Goal: Transaction & Acquisition: Book appointment/travel/reservation

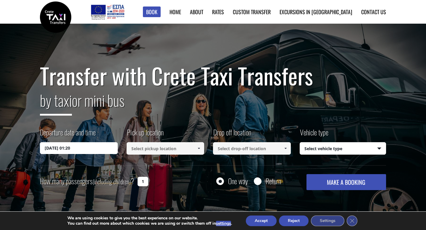
click at [60, 151] on input "14/10/2025 01:20" at bounding box center [79, 148] width 78 height 12
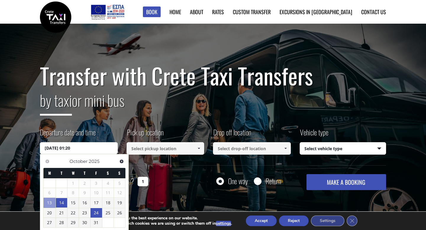
click at [97, 216] on link "24" at bounding box center [95, 212] width 11 height 9
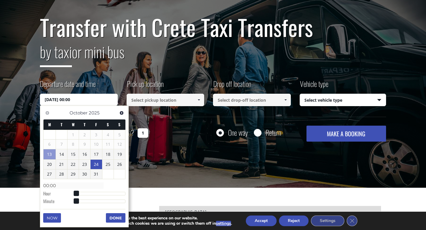
scroll to position [51, 0]
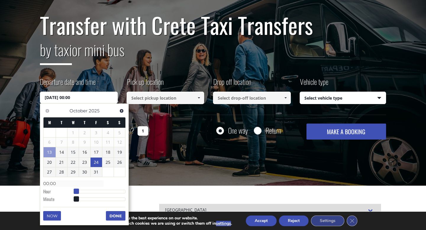
type input "24/10/2025 01:00"
type input "01:00"
type input "24/10/2025 02:00"
type input "02:00"
type input "24/10/2025 03:00"
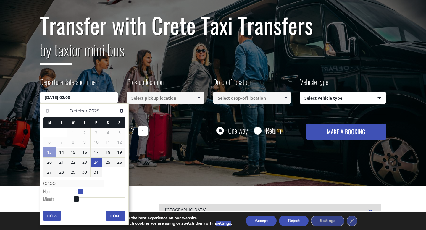
type input "03:00"
type input "24/10/2025 04:00"
type input "04:00"
type input "24/10/2025 05:00"
type input "05:00"
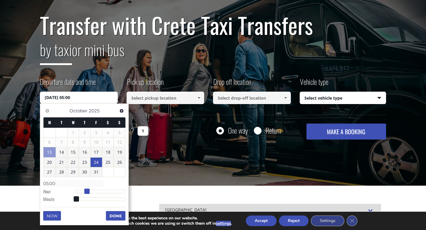
type input "24/10/2025 06:00"
type input "06:00"
type input "24/10/2025 07:00"
type input "07:00"
type input "24/10/2025 08:00"
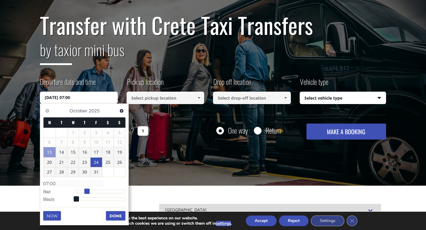
type input "08:00"
type input "24/10/2025 09:00"
type input "09:00"
type input "24/10/2025 10:00"
type input "10:00"
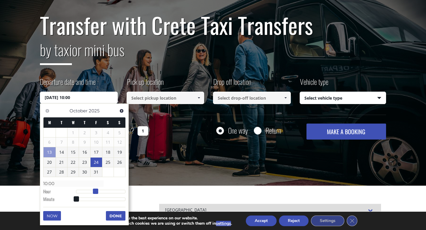
type input "24/10/2025 11:00"
type input "11:00"
type input "24/10/2025 12:00"
type input "12:00"
type input "24/10/2025 13:00"
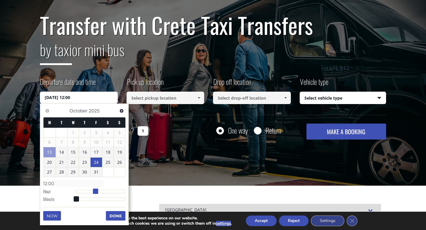
type input "13:00"
type input "24/10/2025 14:00"
type input "14:00"
type input "24/10/2025 15:00"
type input "15:00"
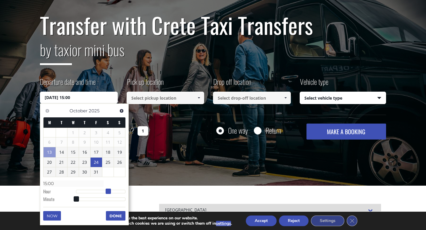
drag, startPoint x: 77, startPoint y: 191, endPoint x: 110, endPoint y: 193, distance: 32.9
click at [110, 193] on span at bounding box center [108, 191] width 5 height 5
type input "24/10/2025 15:01"
type input "15:01"
type input "24/10/2025 15:02"
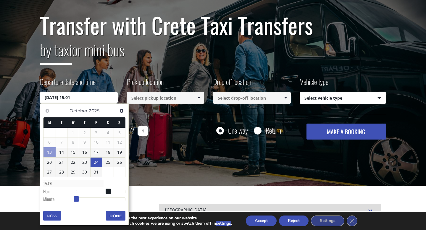
type input "15:02"
type input "24/10/2025 15:04"
type input "15:04"
type input "24/10/2025 15:05"
type input "15:05"
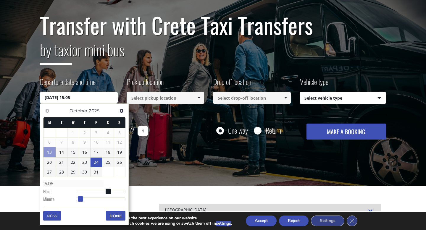
type input "24/10/2025 15:06"
type input "15:06"
type input "24/10/2025 15:07"
type input "15:07"
type input "24/10/2025 15:08"
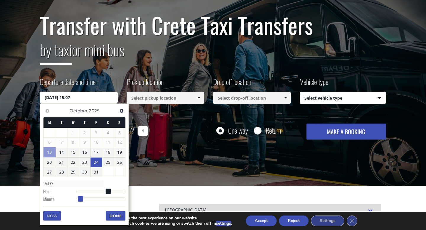
type input "15:08"
type input "24/10/2025 15:09"
type input "15:09"
type input "24/10/2025 15:10"
type input "15:10"
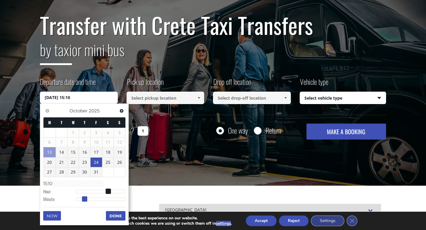
type input "24/10/2025 15:11"
type input "15:11"
type input "24/10/2025 15:12"
type input "15:12"
type input "24/10/2025 15:13"
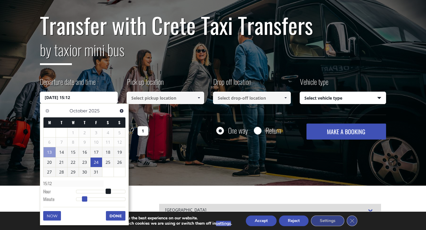
type input "15:13"
type input "24/10/2025 15:14"
type input "15:14"
type input "24/10/2025 15:15"
type input "15:15"
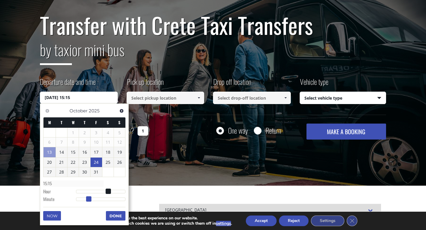
type input "24/10/2025 15:16"
type input "15:16"
type input "24/10/2025 15:17"
type input "15:17"
type input "24/10/2025 15:18"
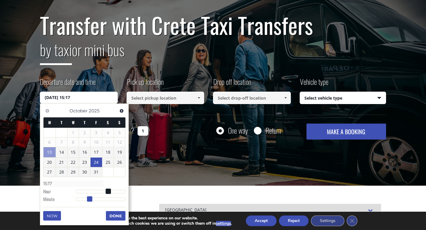
type input "15:18"
type input "24/10/2025 15:19"
type input "15:19"
type input "24/10/2025 15:20"
type input "15:20"
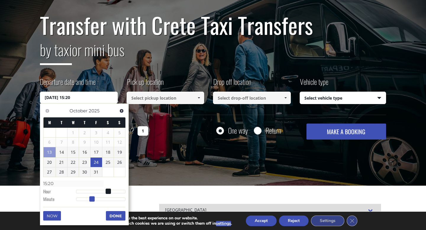
type input "24/10/2025 15:21"
type input "15:21"
type input "24/10/2025 15:22"
type input "15:22"
type input "24/10/2025 15:23"
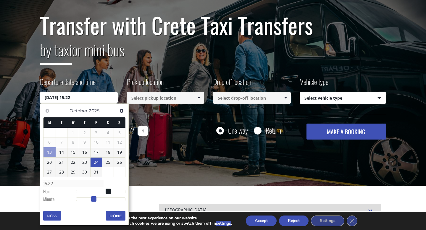
type input "15:23"
type input "24/10/2025 15:24"
type input "15:24"
type input "24/10/2025 15:25"
type input "15:25"
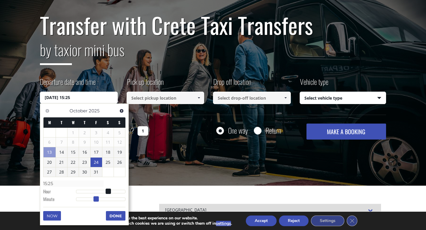
type input "24/10/2025 15:26"
type input "15:26"
type input "24/10/2025 15:27"
type input "15:27"
type input "24/10/2025 15:28"
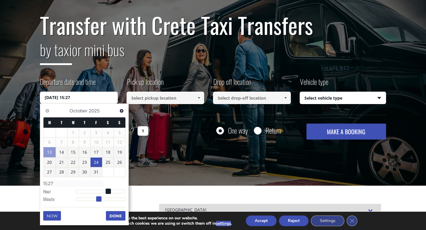
type input "15:28"
type input "24/10/2025 15:29"
type input "15:29"
type input "[DATE] 15:30"
type input "15:30"
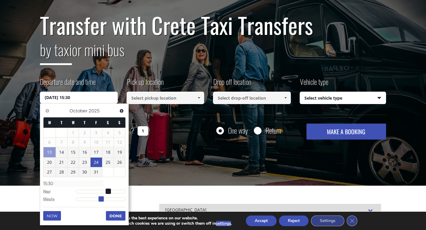
drag, startPoint x: 77, startPoint y: 200, endPoint x: 101, endPoint y: 202, distance: 25.0
click at [102, 202] on dl "Time 15:30 Hour Minute Second Millisecond Microsecond Time Zone -1200 -1100 -10…" at bounding box center [84, 191] width 82 height 25
click at [113, 214] on button "Done" at bounding box center [116, 215] width 20 height 9
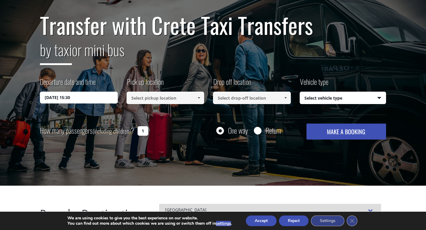
click at [176, 101] on input at bounding box center [166, 98] width 78 height 12
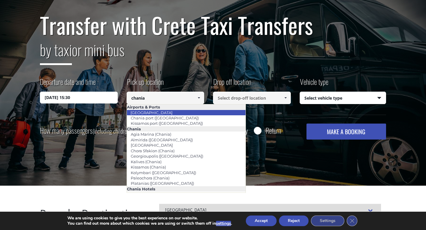
click at [157, 112] on link "[GEOGRAPHIC_DATA]" at bounding box center [152, 113] width 50 height 8
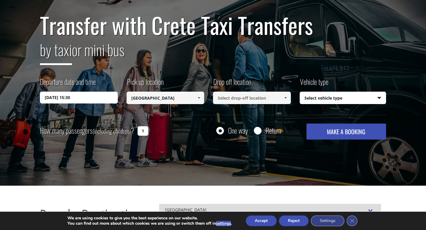
type input "[GEOGRAPHIC_DATA]"
click at [230, 95] on input at bounding box center [252, 98] width 78 height 12
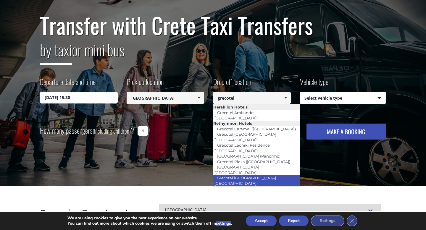
click at [237, 174] on link "Grecotel [GEOGRAPHIC_DATA] ([GEOGRAPHIC_DATA])" at bounding box center [244, 181] width 63 height 14
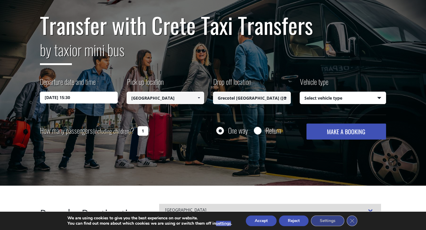
type input "Grecotel [GEOGRAPHIC_DATA] ([GEOGRAPHIC_DATA])"
click at [324, 101] on select "Select vehicle type Taxi (4 passengers) Mercedes E Class Mini Van (7 passengers…" at bounding box center [343, 98] width 86 height 12
select select "540"
click at [300, 92] on select "Select vehicle type Taxi (4 passengers) Mercedes E Class Mini Van (7 passengers…" at bounding box center [343, 98] width 86 height 12
click at [145, 132] on input "1" at bounding box center [143, 130] width 11 height 9
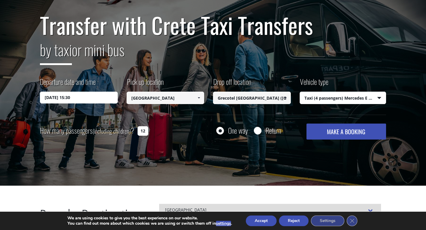
type input "1"
type input "2"
click at [257, 132] on input "Return" at bounding box center [257, 130] width 7 height 7
radio input "true"
type input "Grecotel [GEOGRAPHIC_DATA] ([GEOGRAPHIC_DATA])"
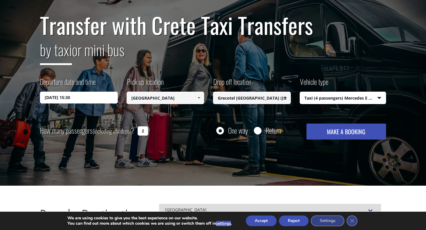
type input "[GEOGRAPHIC_DATA]"
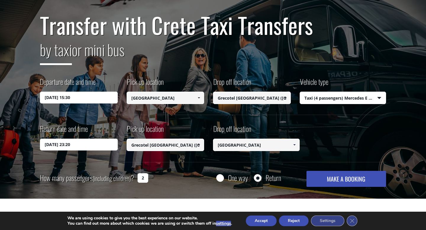
click at [62, 143] on input "14/10/2025 23:20" at bounding box center [79, 145] width 78 height 12
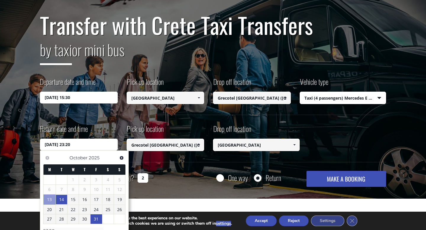
click at [97, 219] on link "31" at bounding box center [95, 218] width 11 height 9
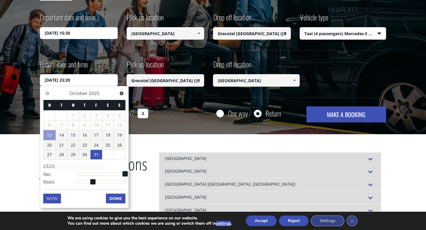
scroll to position [118, 0]
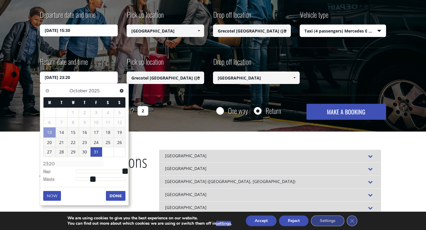
type input "31/10/2025 08:20"
type input "08:20"
click at [93, 171] on div at bounding box center [100, 172] width 49 height 4
type input "31/10/2025 03:20"
type input "03:20"
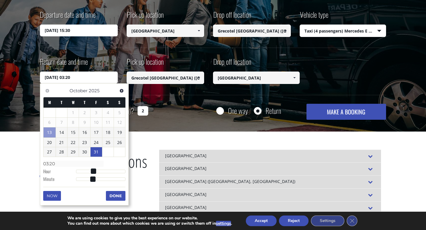
click at [83, 171] on div at bounding box center [100, 172] width 49 height 4
type input "31/10/2025 05:20"
type input "05:20"
click at [88, 171] on div at bounding box center [100, 172] width 49 height 4
click at [85, 172] on span at bounding box center [86, 171] width 5 height 5
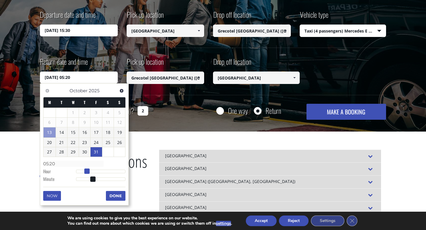
type input "31/10/2025 04:20"
type input "04:20"
type input "31/10/2025 05:20"
type input "05:20"
click at [84, 172] on div at bounding box center [100, 172] width 49 height 4
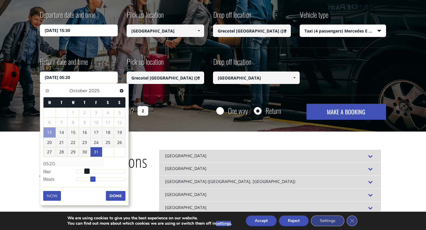
type input "31/10/2025 05:19"
type input "05:19"
type input "31/10/2025 05:18"
type input "05:18"
type input "31/10/2025 05:17"
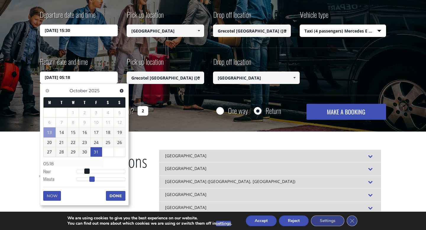
type input "05:17"
type input "31/10/2025 05:16"
type input "05:16"
type input "31/10/2025 05:15"
type input "05:15"
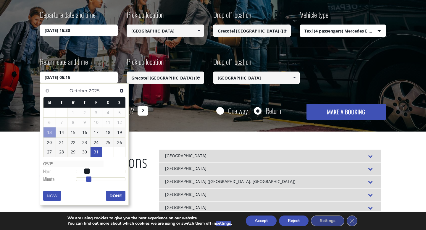
type input "31/10/2025 05:14"
type input "05:14"
type input "31/10/2025 05:13"
type input "05:13"
type input "31/10/2025 05:12"
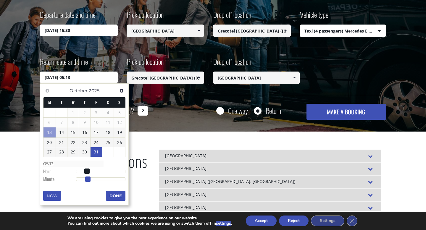
type input "05:12"
type input "31/10/2025 05:11"
type input "05:11"
type input "31/10/2025 05:10"
type input "05:10"
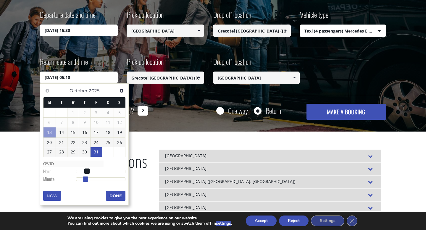
type input "31/10/2025 05:09"
type input "05:09"
type input "31/10/2025 05:08"
type input "05:08"
type input "31/10/2025 05:07"
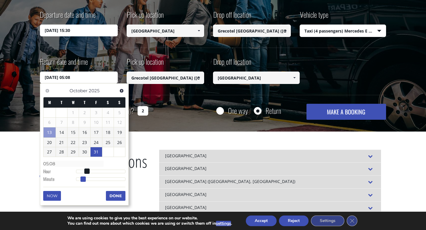
type input "05:07"
type input "31/10/2025 05:06"
type input "05:06"
type input "31/10/2025 05:05"
type input "05:05"
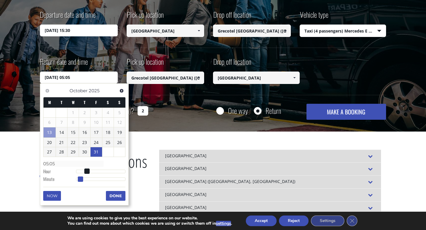
type input "31/10/2025 05:04"
type input "05:04"
type input "31/10/2025 05:03"
type input "05:03"
type input "31/10/2025 05:02"
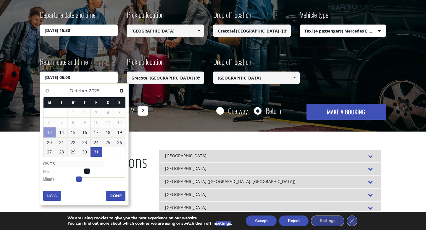
type input "05:02"
type input "31/10/2025 05:01"
type input "05:01"
drag, startPoint x: 91, startPoint y: 178, endPoint x: 75, endPoint y: 181, distance: 16.2
click at [75, 181] on span at bounding box center [77, 179] width 5 height 5
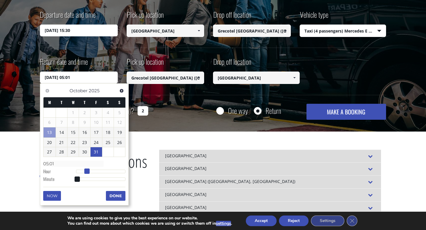
type input "31/10/2025 04:01"
type input "04:01"
type input "31/10/2025 03:01"
type input "03:01"
drag, startPoint x: 87, startPoint y: 169, endPoint x: 83, endPoint y: 172, distance: 4.4
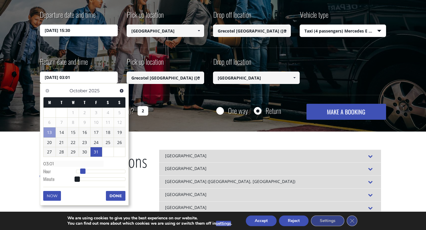
click at [83, 172] on span at bounding box center [82, 171] width 5 height 5
type input "31/10/2025 03:02"
type input "03:02"
type input "31/10/2025 03:03"
type input "03:03"
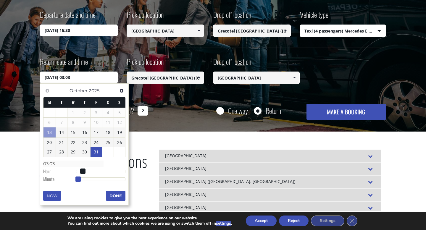
type input "31/10/2025 03:04"
type input "03:04"
type input "31/10/2025 03:05"
type input "03:05"
type input "31/10/2025 03:06"
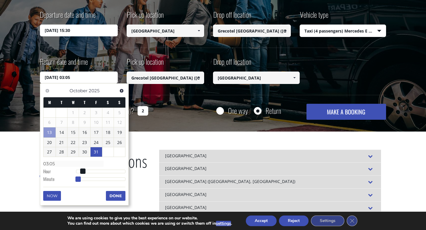
type input "03:06"
type input "31/10/2025 03:07"
type input "03:07"
type input "31/10/2025 03:08"
type input "03:08"
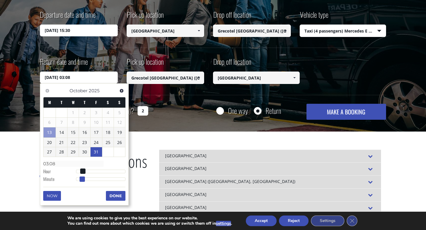
type input "31/10/2025 03:09"
type input "03:09"
type input "31/10/2025 03:10"
type input "03:10"
type input "31/10/2025 03:11"
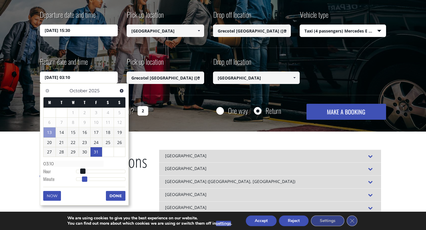
type input "03:11"
type input "31/10/2025 03:12"
type input "03:12"
type input "31/10/2025 03:13"
type input "03:13"
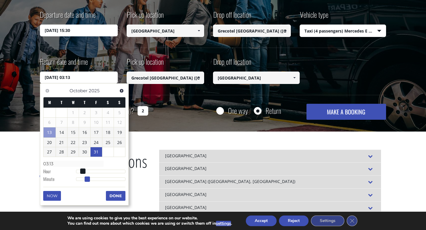
type input "31/10/2025 03:14"
type input "03:14"
type input "31/10/2025 03:15"
type input "03:15"
type input "31/10/2025 03:16"
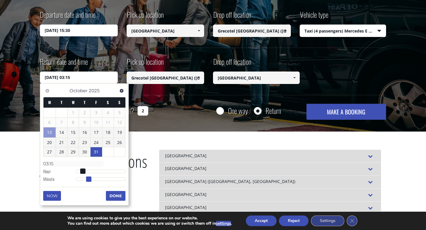
type input "03:16"
type input "31/10/2025 03:17"
type input "03:17"
type input "31/10/2025 03:18"
type input "03:18"
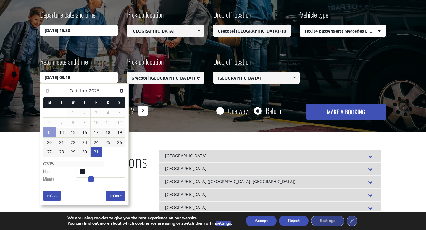
type input "31/10/2025 03:19"
type input "03:19"
type input "31/10/2025 03:20"
type input "03:20"
type input "31/10/2025 03:21"
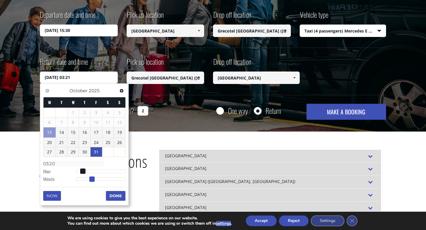
type input "03:21"
type input "31/10/2025 03:22"
type input "03:22"
type input "31/10/2025 03:23"
type input "03:23"
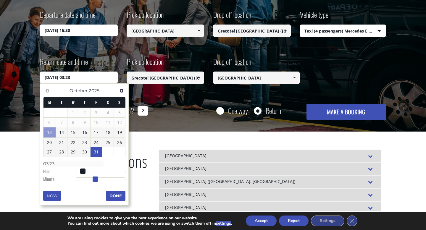
type input "31/10/2025 03:24"
type input "03:24"
type input "31/10/2025 03:25"
type input "03:25"
type input "31/10/2025 03:26"
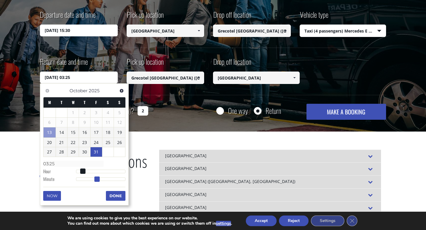
type input "03:26"
type input "31/10/2025 03:27"
type input "03:27"
drag, startPoint x: 78, startPoint y: 179, endPoint x: 102, endPoint y: 182, distance: 24.2
click at [102, 182] on span at bounding box center [100, 179] width 5 height 5
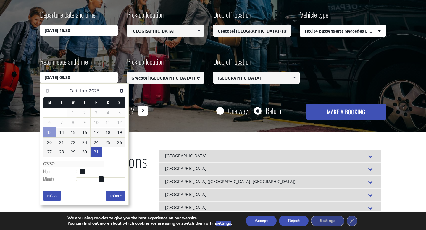
click at [117, 197] on button "Done" at bounding box center [116, 195] width 20 height 9
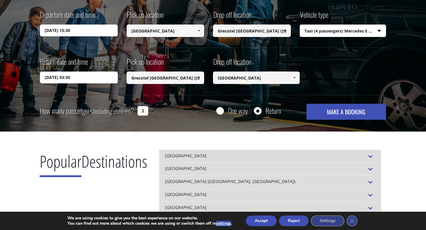
click at [339, 114] on button "MAKE A BOOKING" at bounding box center [346, 112] width 80 height 16
